Goal: Entertainment & Leisure: Consume media (video, audio)

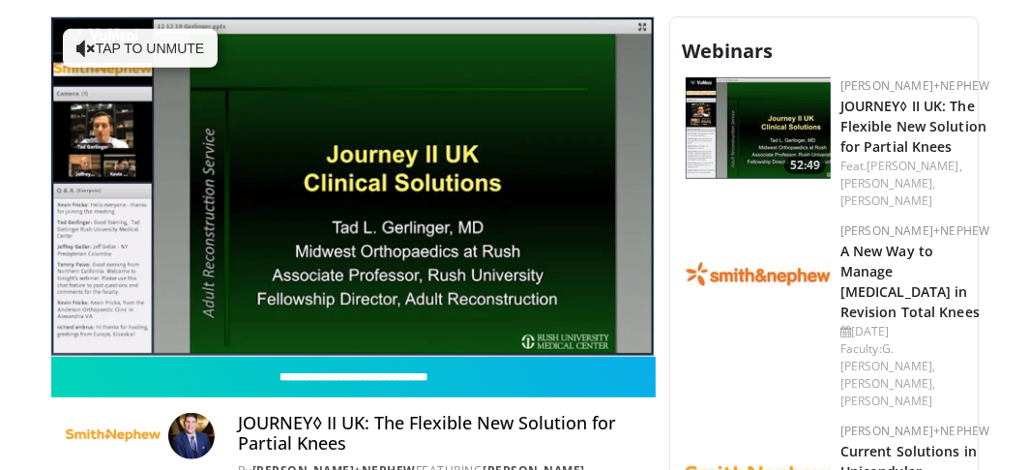
scroll to position [569, 0]
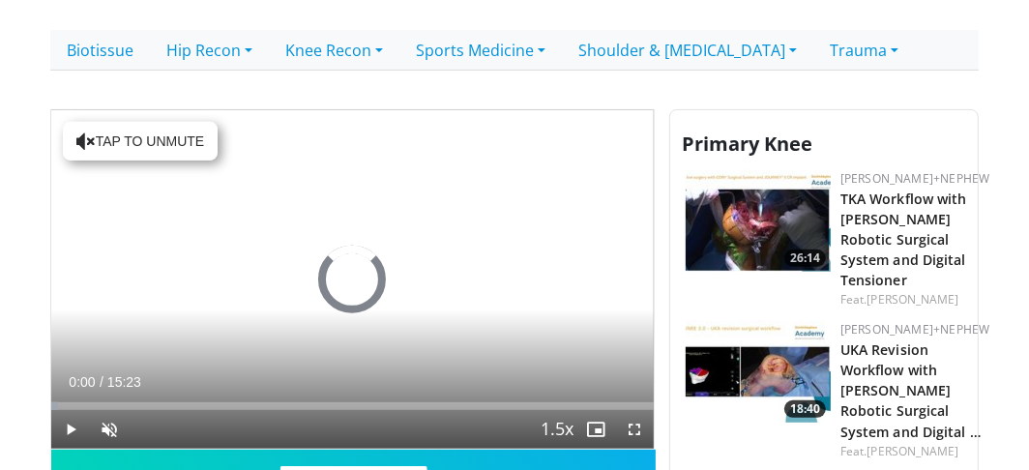
scroll to position [567, 0]
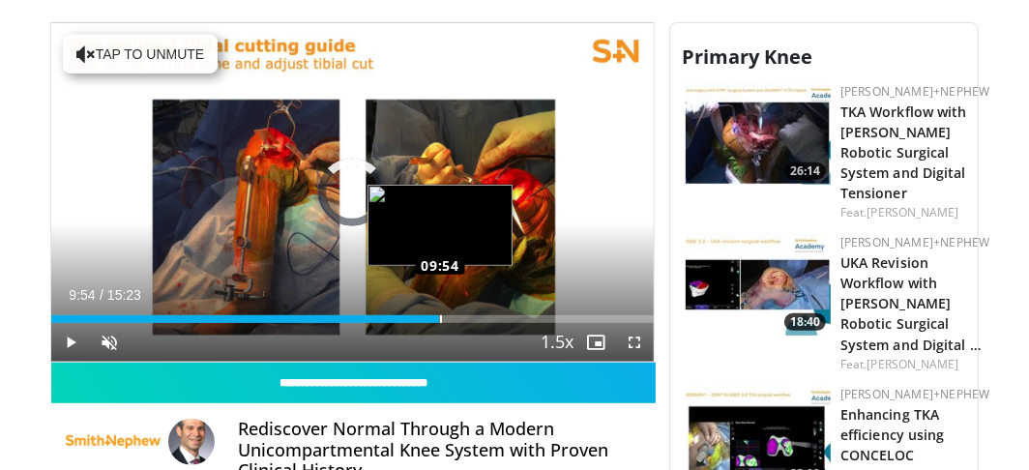
click at [439, 318] on div "Loaded : 5.41% 09:54 09:54" at bounding box center [352, 319] width 603 height 8
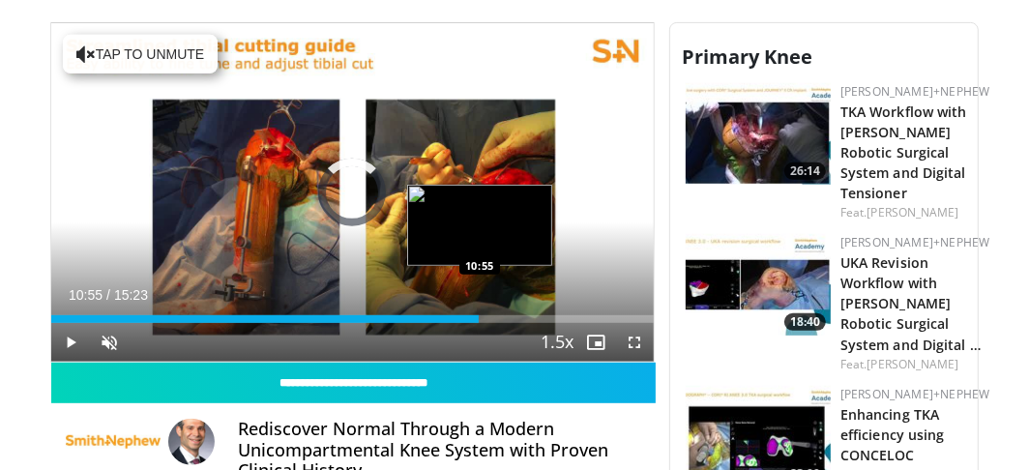
click at [480, 317] on div "Loaded : 0.00% 09:56 10:55" at bounding box center [352, 319] width 603 height 8
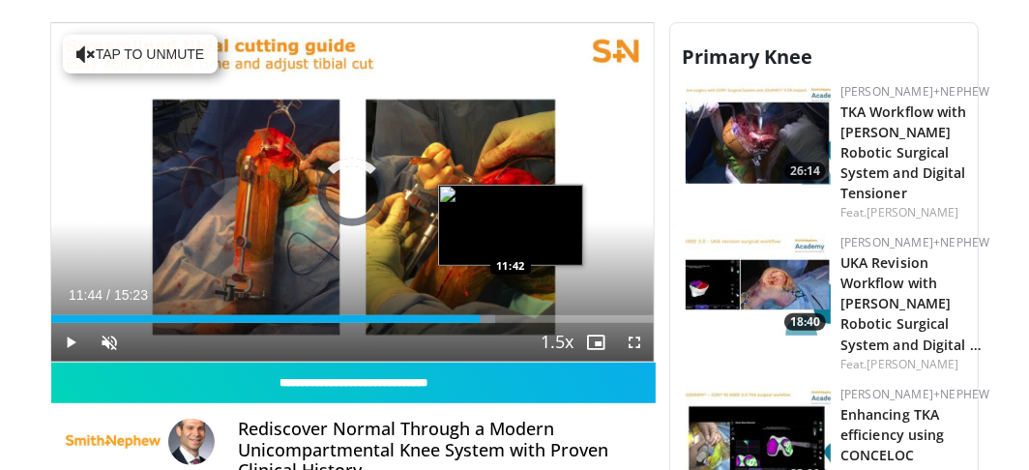
click at [511, 315] on div "Loaded : 73.71% 11:44 11:42" at bounding box center [352, 319] width 603 height 8
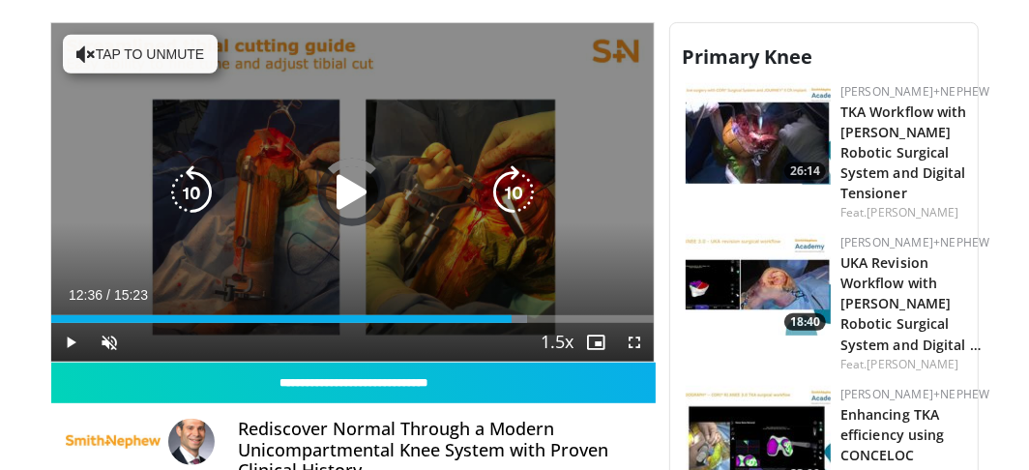
click at [545, 310] on div "Loaded : 78.93% 12:36 11:48" at bounding box center [352, 314] width 603 height 18
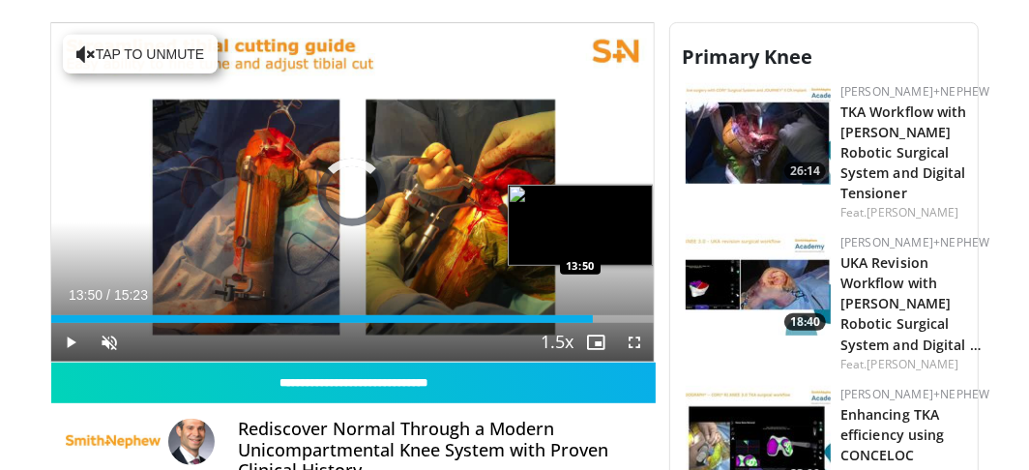
click at [593, 315] on div "Loaded : 0.00% 13:50 13:50" at bounding box center [352, 319] width 603 height 8
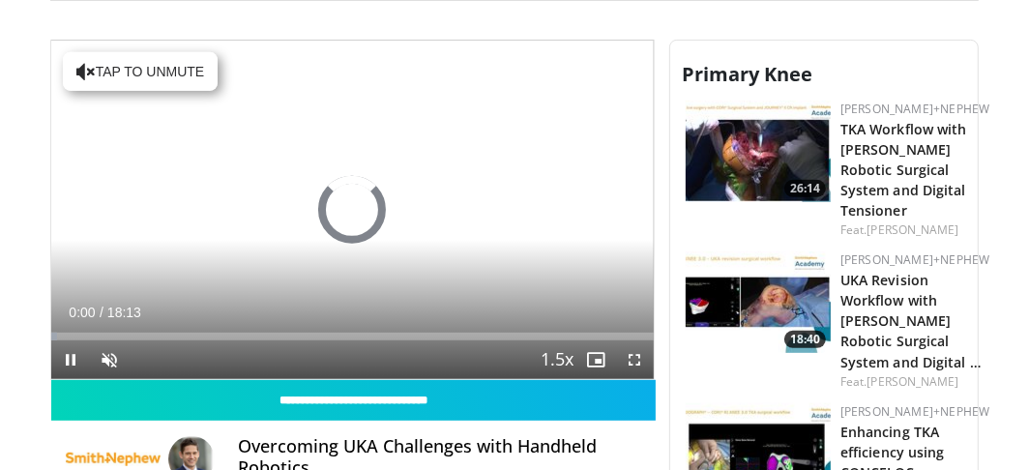
scroll to position [534, 0]
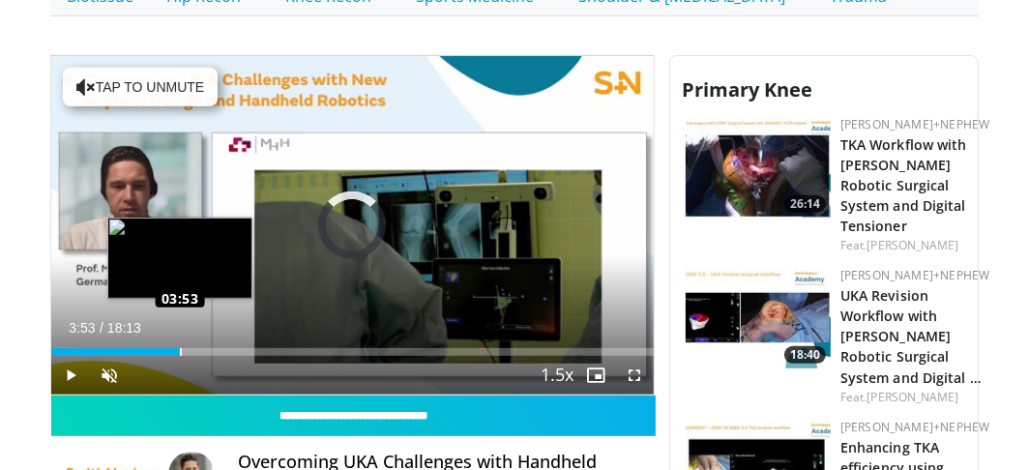
click at [180, 348] on div "Loaded : 4.53% 03:53 03:53" at bounding box center [352, 352] width 603 height 8
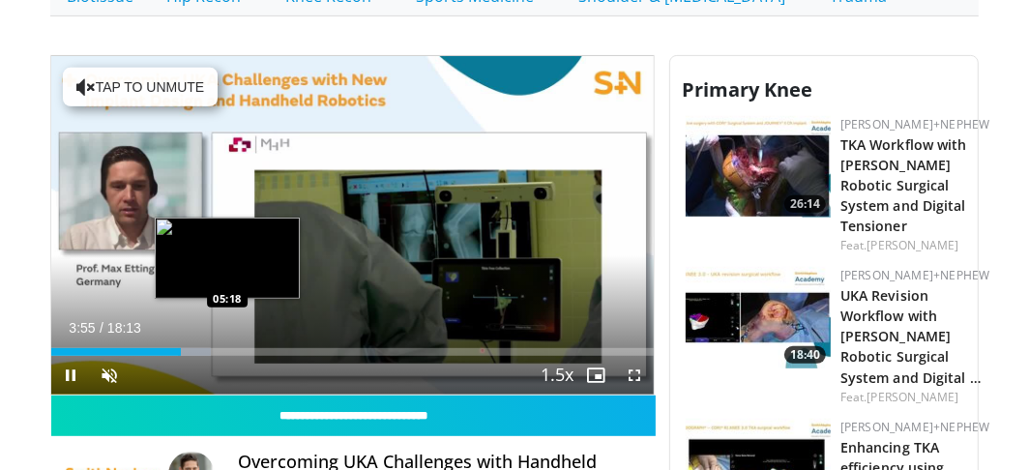
click at [226, 350] on video-js "**********" at bounding box center [352, 225] width 603 height 339
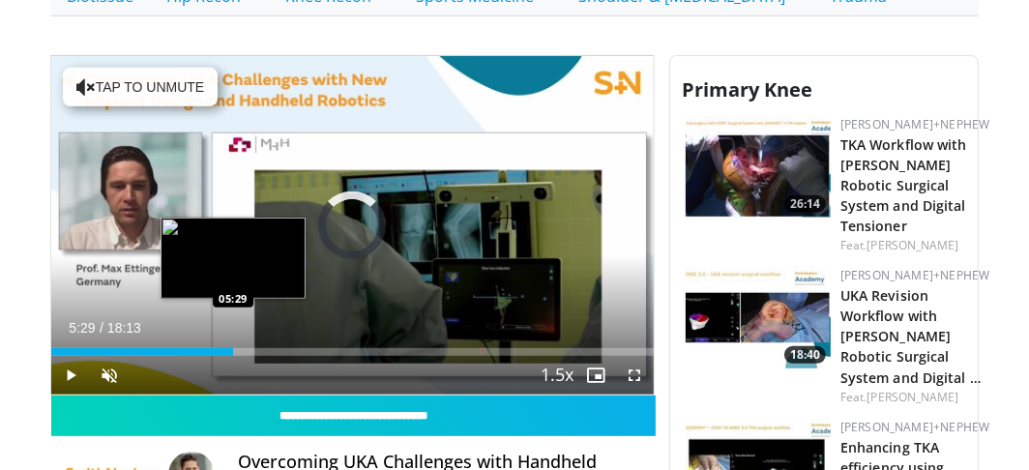
click at [232, 341] on div "Loaded : 27.21% 03:58 05:29" at bounding box center [352, 347] width 603 height 18
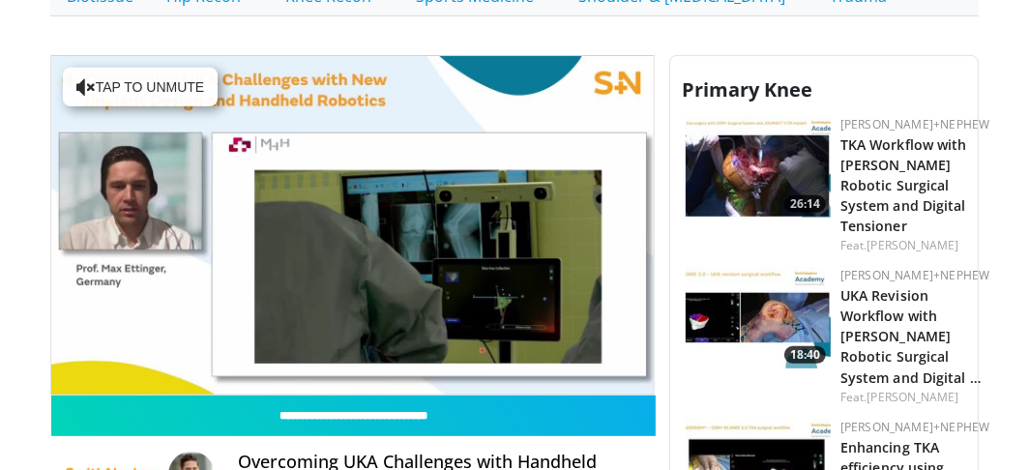
click at [635, 370] on video-js "**********" at bounding box center [352, 225] width 603 height 339
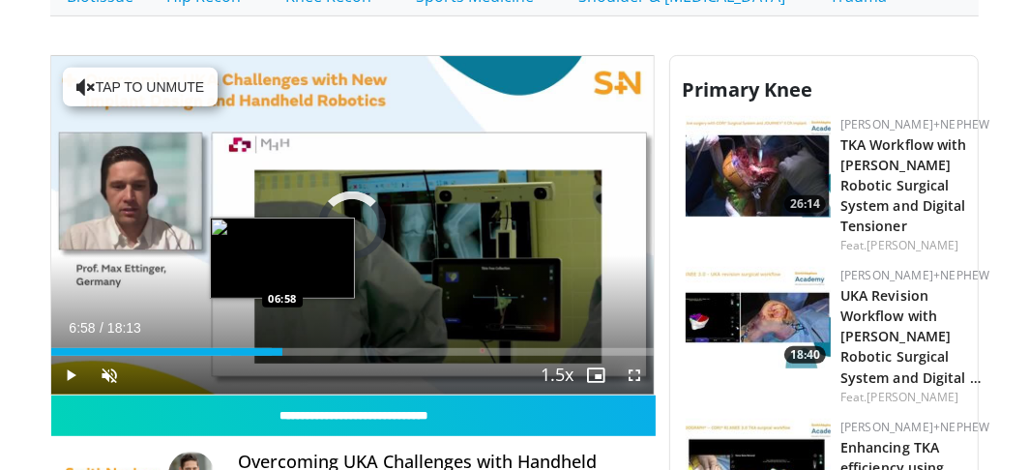
click at [281, 348] on div "Loaded : 36.58% 06:58 06:58" at bounding box center [352, 352] width 603 height 8
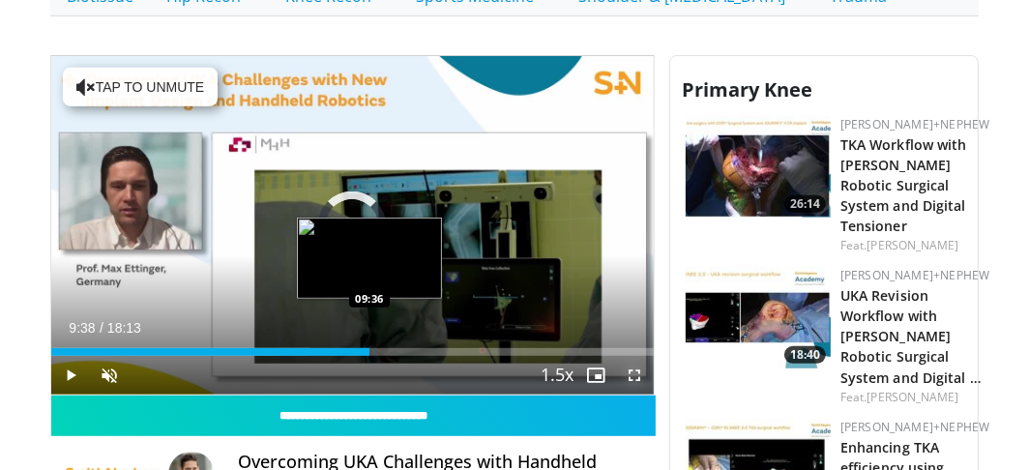
click at [369, 348] on div "Loaded : 42.98% 09:38 09:36" at bounding box center [352, 352] width 603 height 8
